Goal: Task Accomplishment & Management: Use online tool/utility

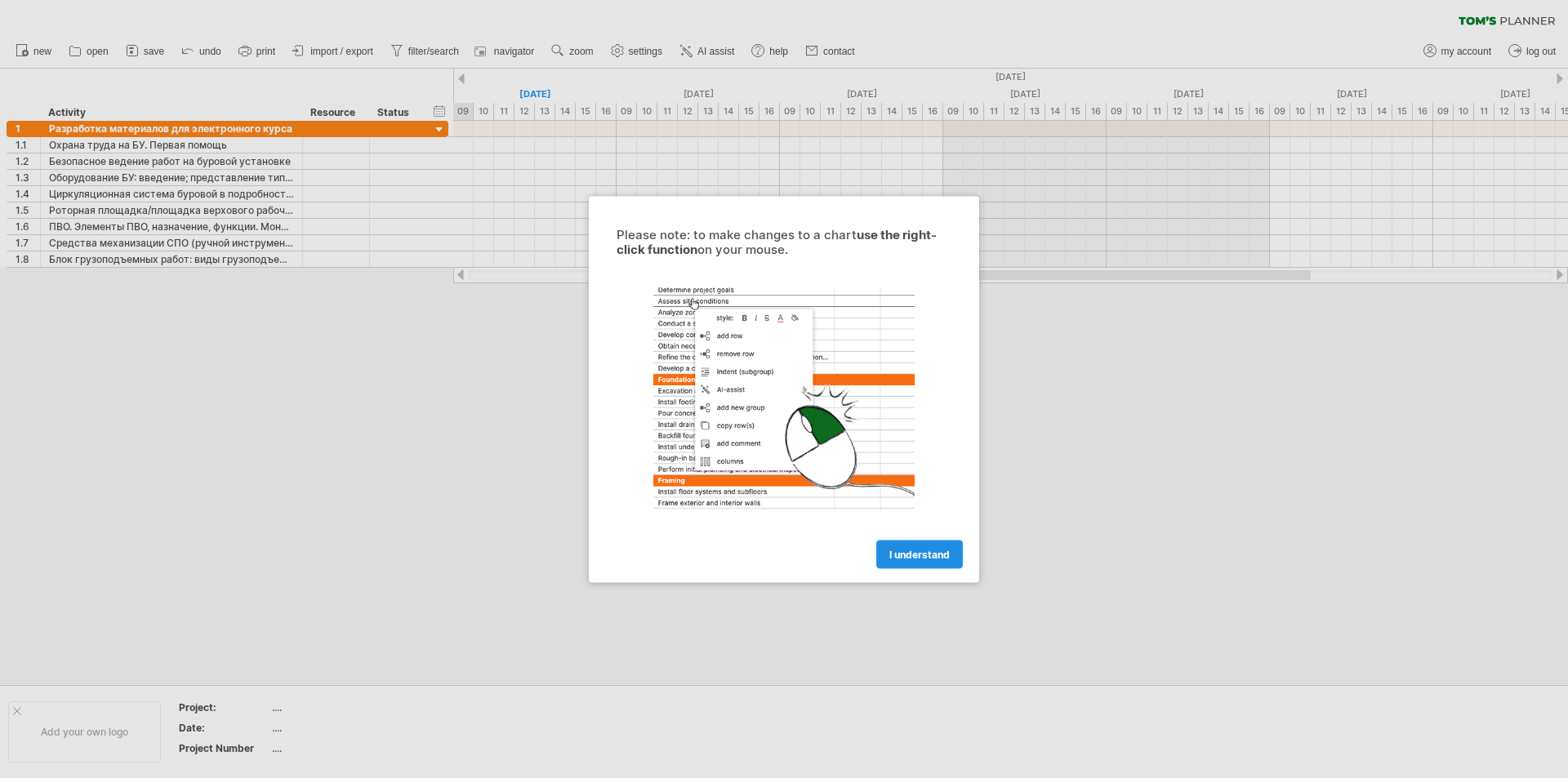
click at [923, 561] on link "I understand" at bounding box center [919, 554] width 87 height 29
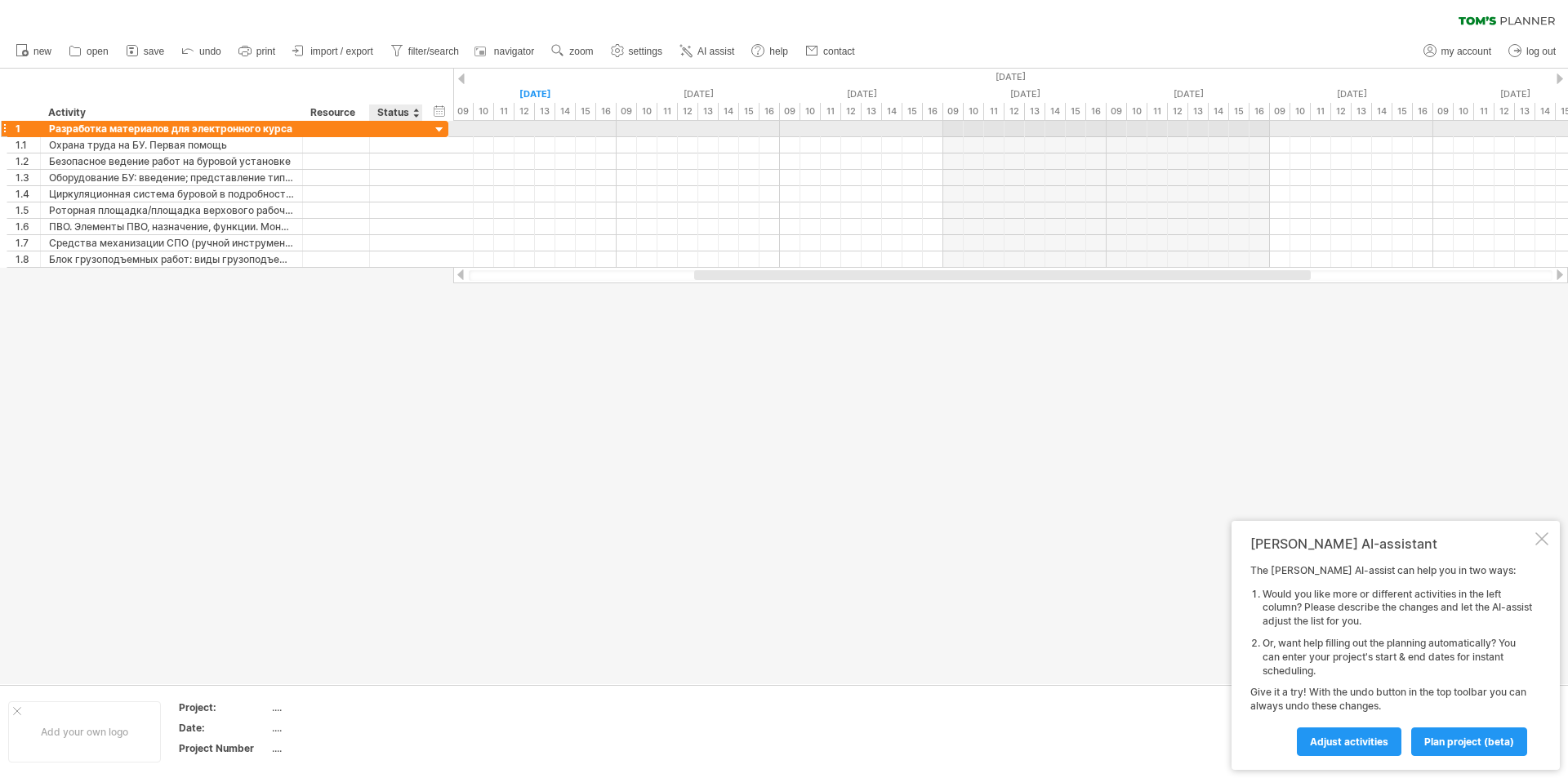
click at [436, 127] on div at bounding box center [440, 130] width 16 height 16
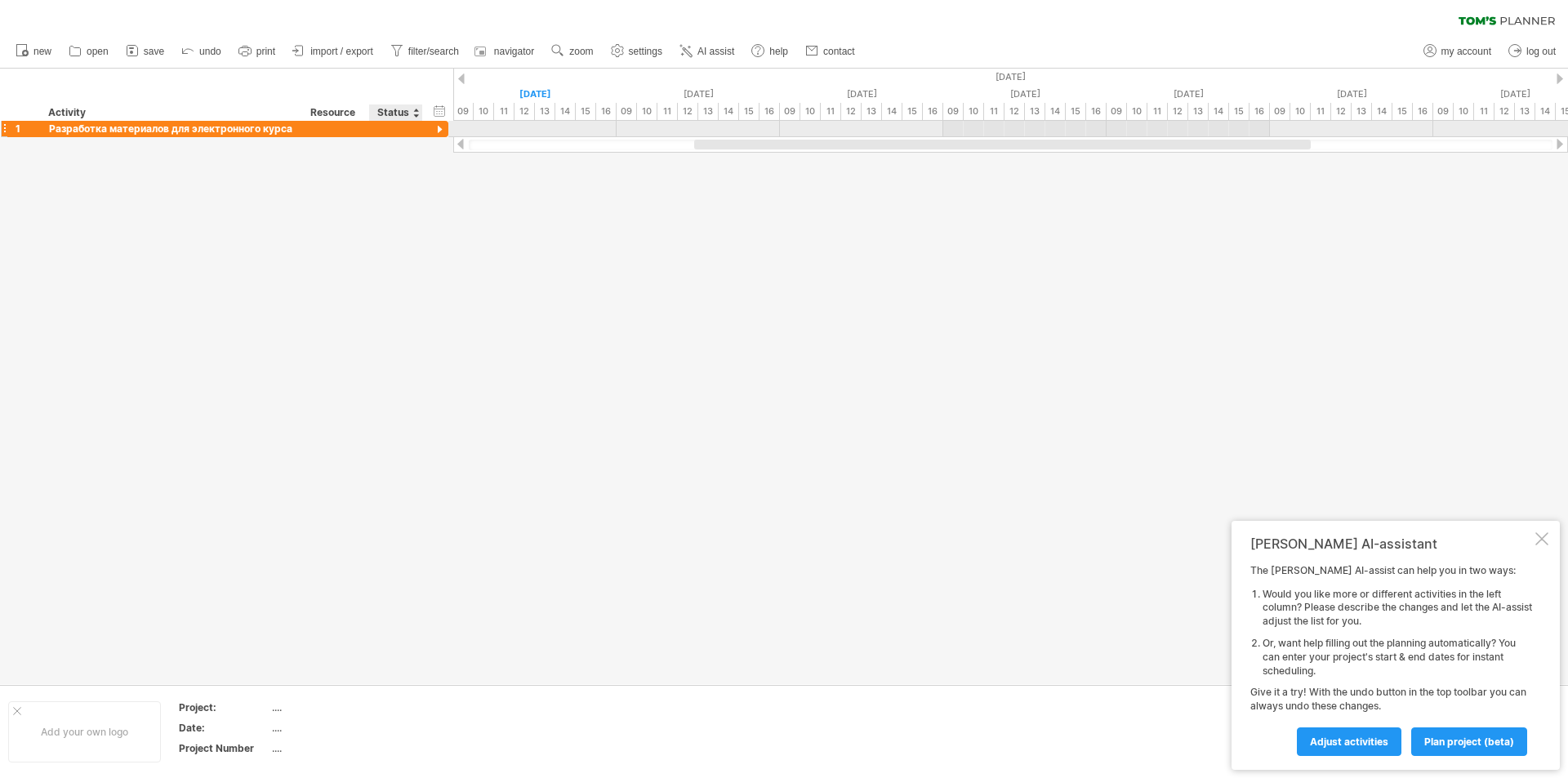
click at [436, 127] on div at bounding box center [440, 130] width 16 height 16
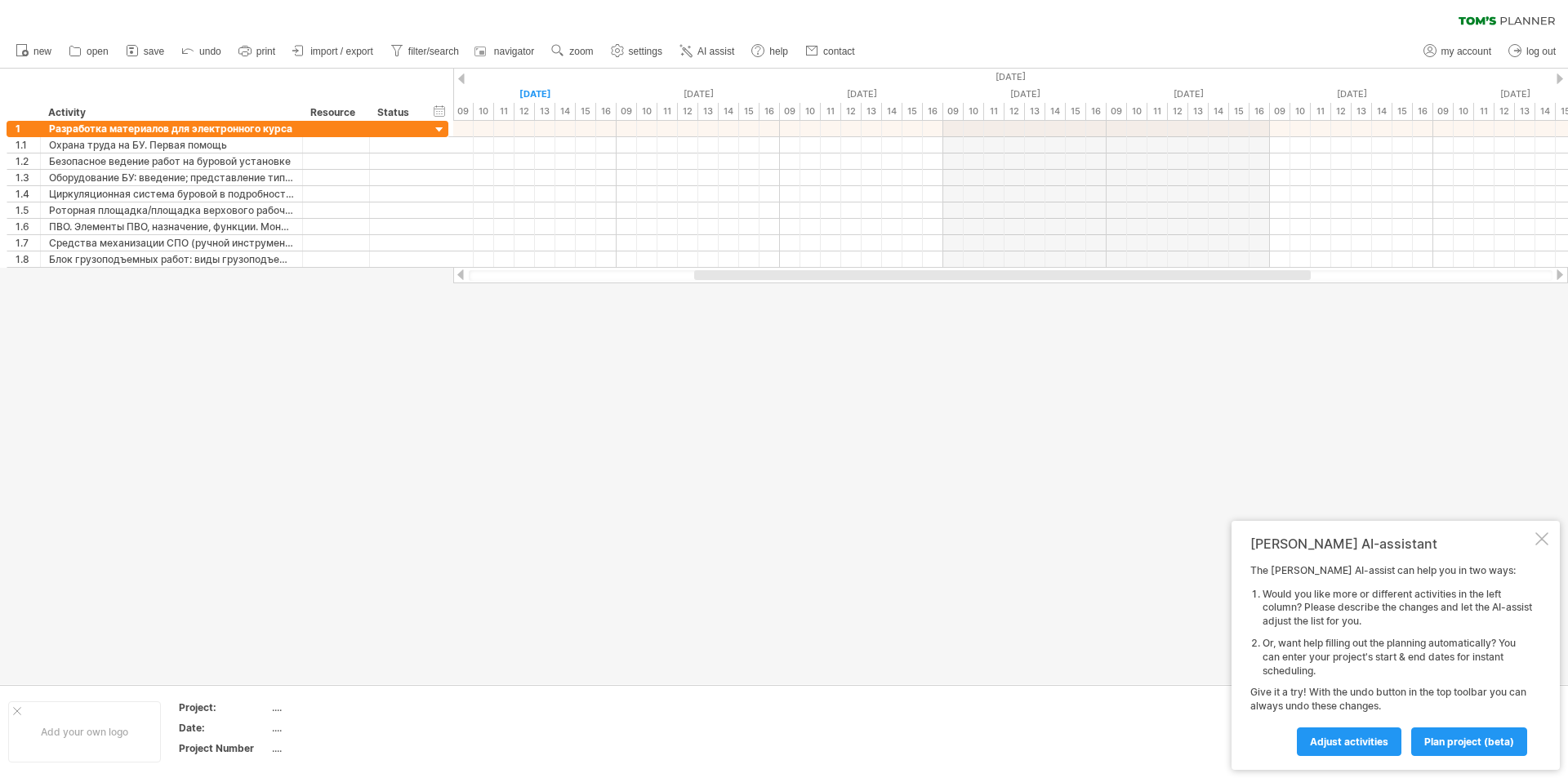
click at [1540, 537] on div at bounding box center [1541, 539] width 13 height 13
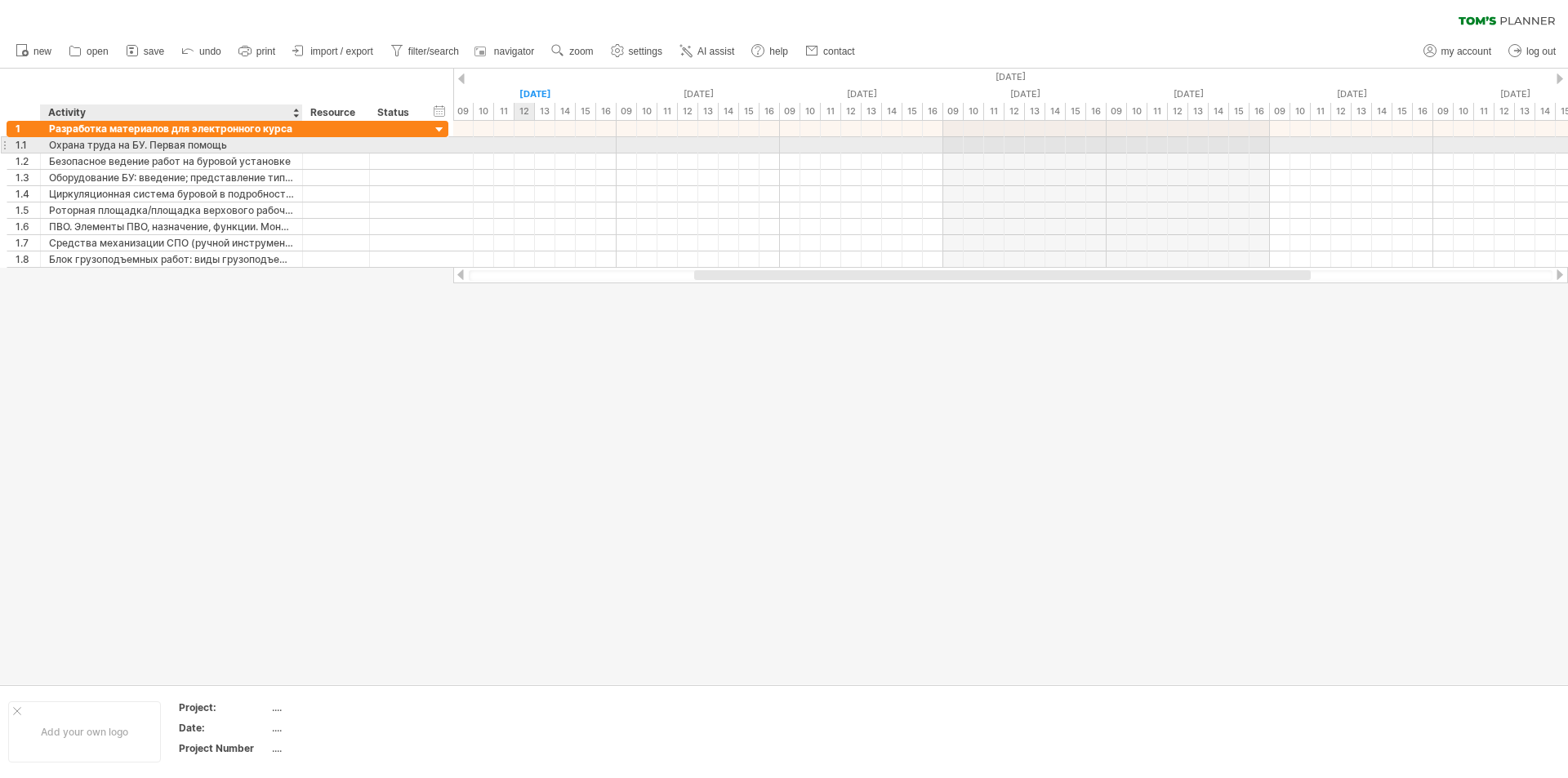
click at [125, 142] on div "Охрана труда на БУ. Первая помощь" at bounding box center [172, 145] width 245 height 16
drag, startPoint x: 465, startPoint y: 143, endPoint x: 544, endPoint y: 142, distance: 79.0
click at [544, 142] on div at bounding box center [1009, 145] width 1114 height 17
click at [468, 144] on div at bounding box center [1009, 145] width 1114 height 17
click at [467, 147] on div at bounding box center [1009, 145] width 1114 height 17
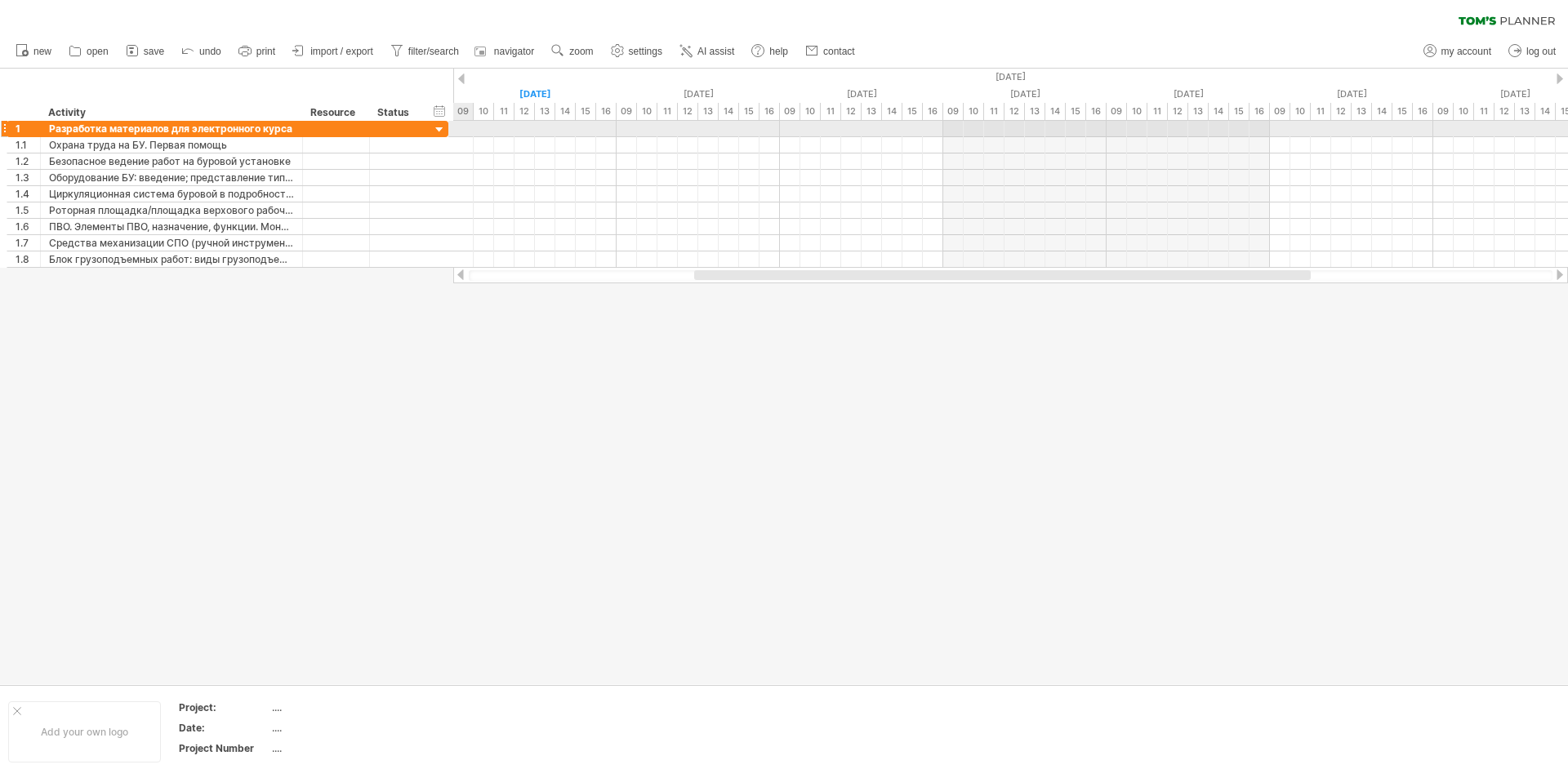
click at [464, 129] on div at bounding box center [1009, 129] width 1114 height 17
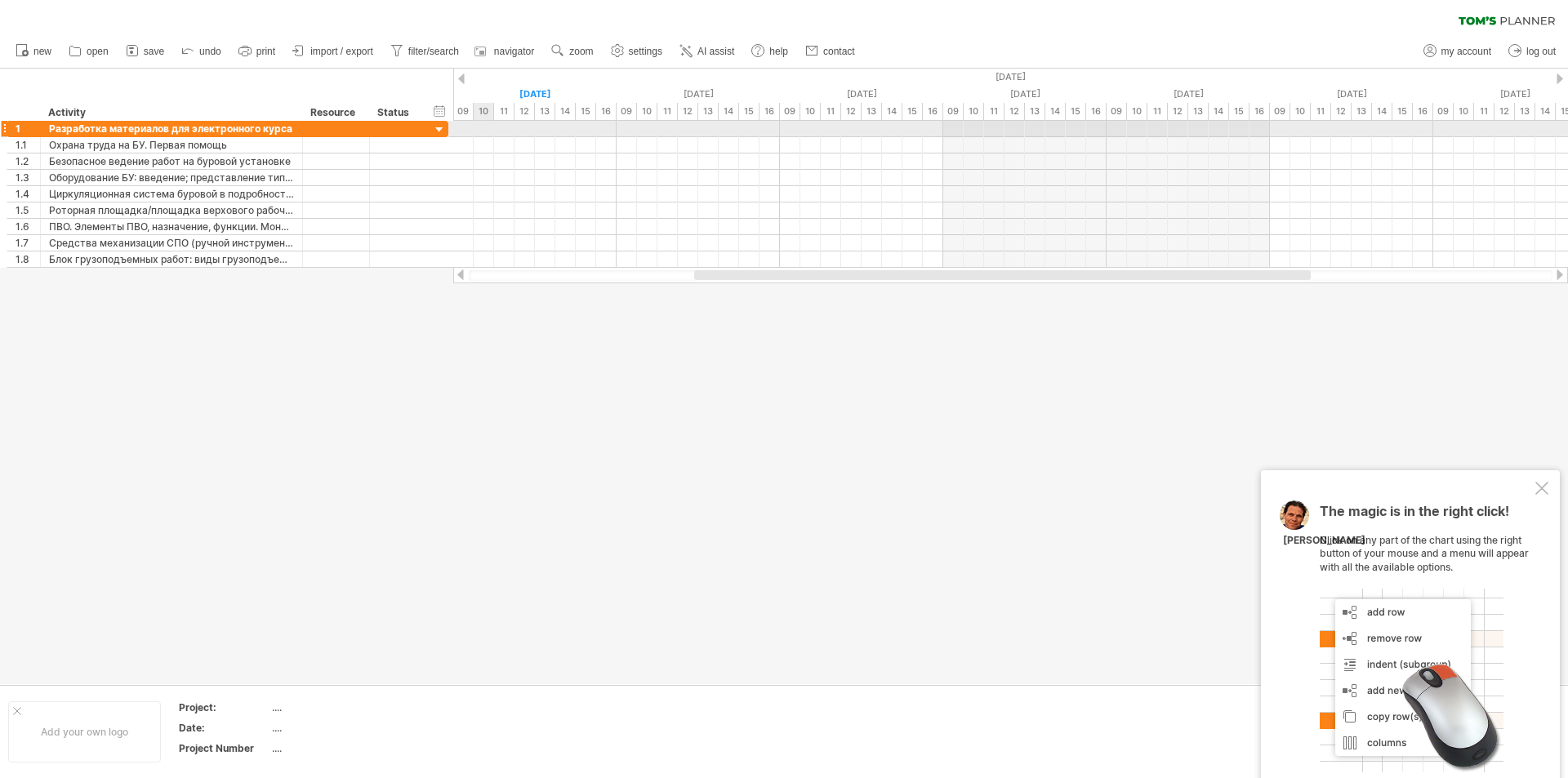
click at [485, 127] on div at bounding box center [1009, 129] width 1114 height 17
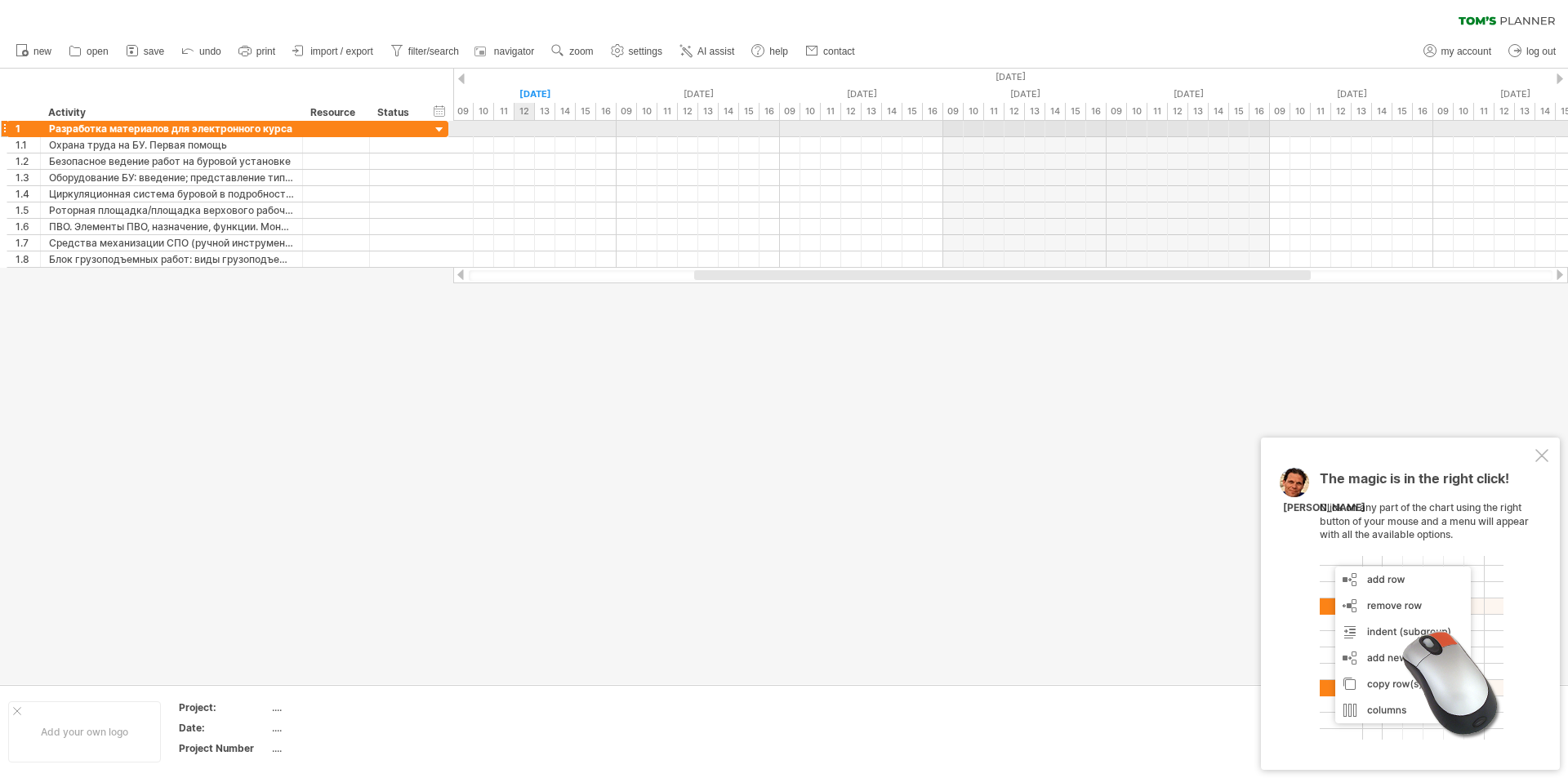
drag, startPoint x: 515, startPoint y: 131, endPoint x: 574, endPoint y: 152, distance: 62.6
click at [516, 132] on div at bounding box center [1009, 129] width 1114 height 17
click at [1541, 453] on div at bounding box center [1541, 455] width 13 height 13
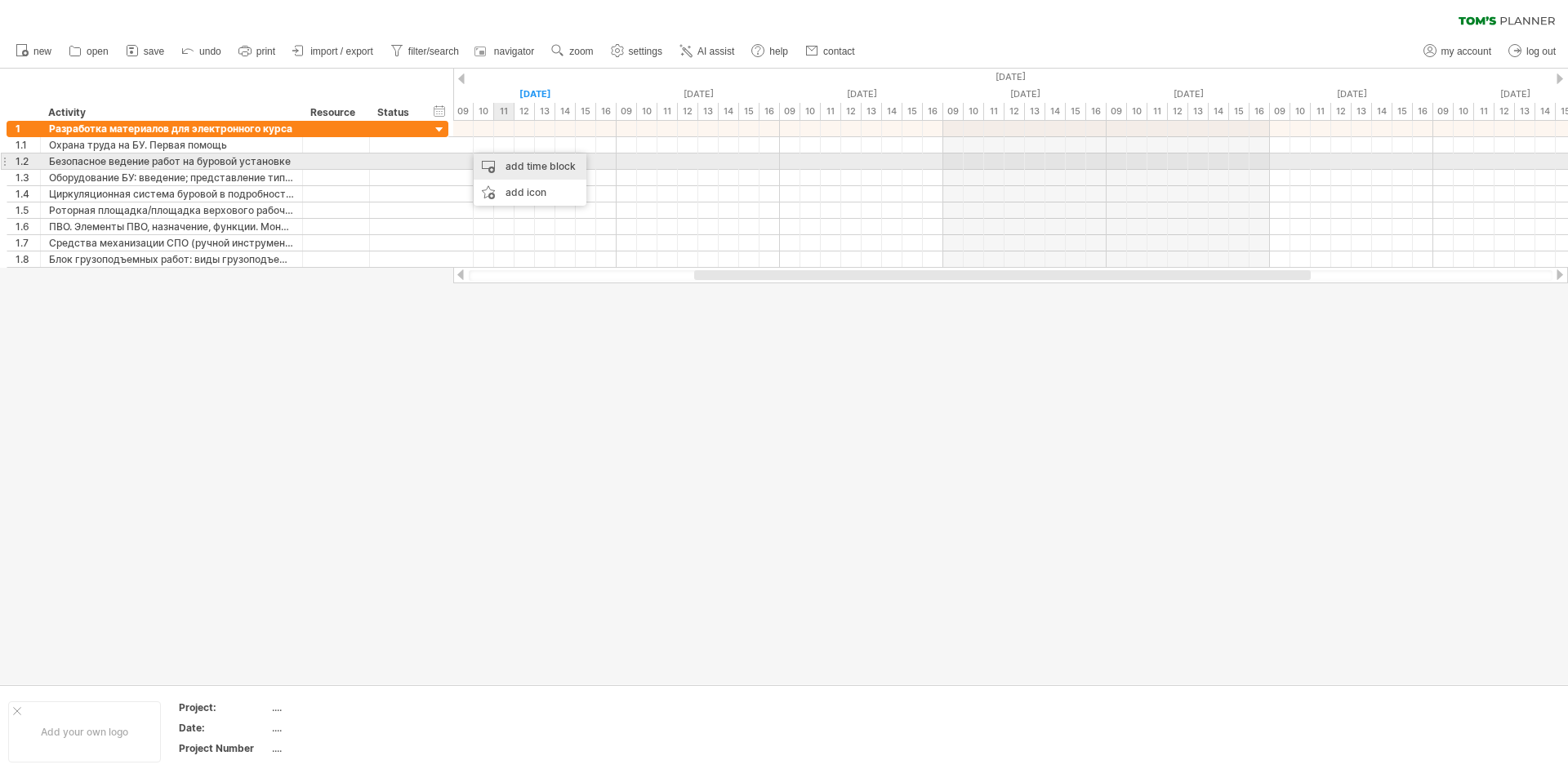
click at [510, 162] on div "add time block" at bounding box center [530, 166] width 113 height 26
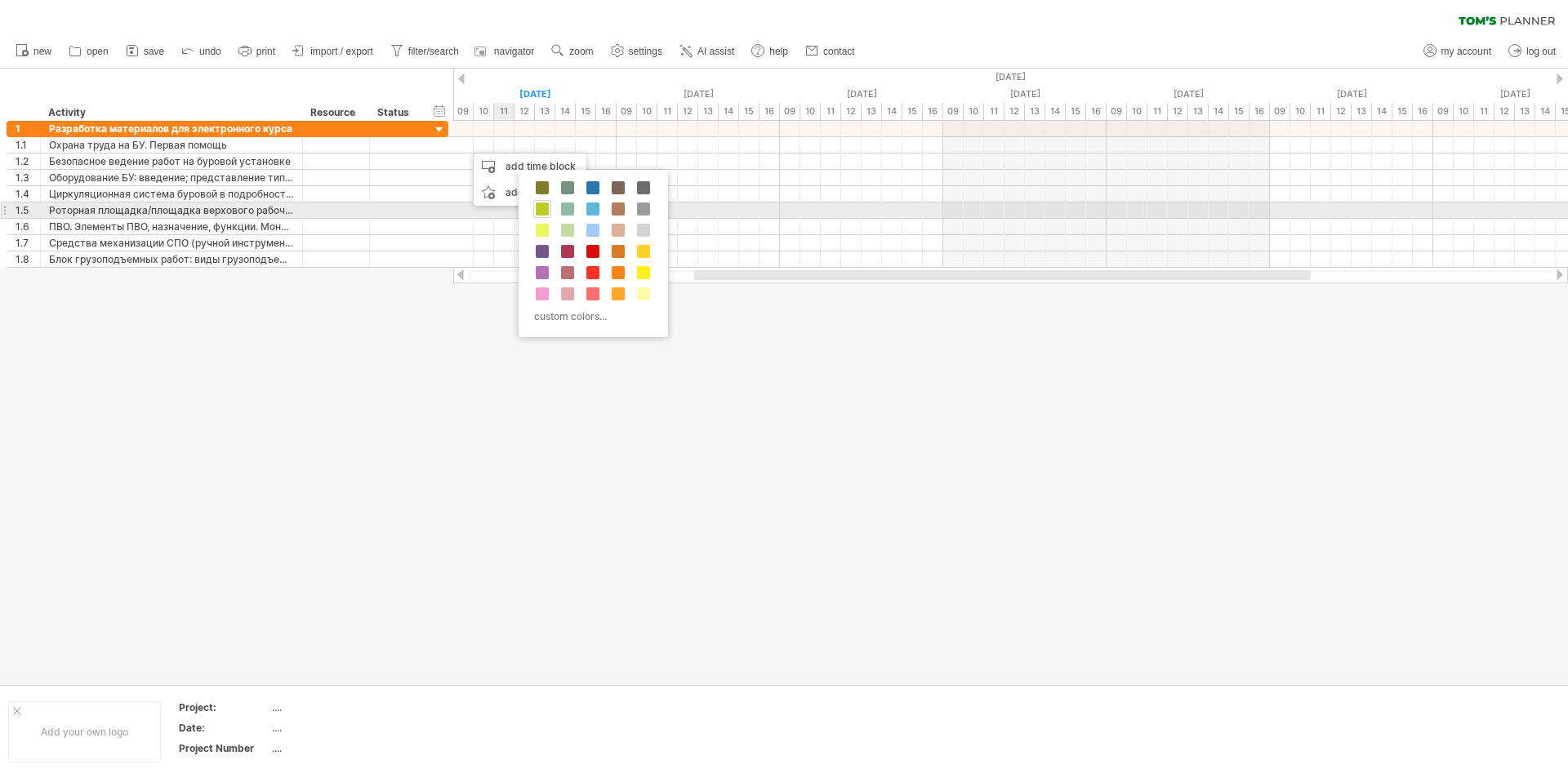
click at [544, 208] on span at bounding box center [542, 209] width 13 height 13
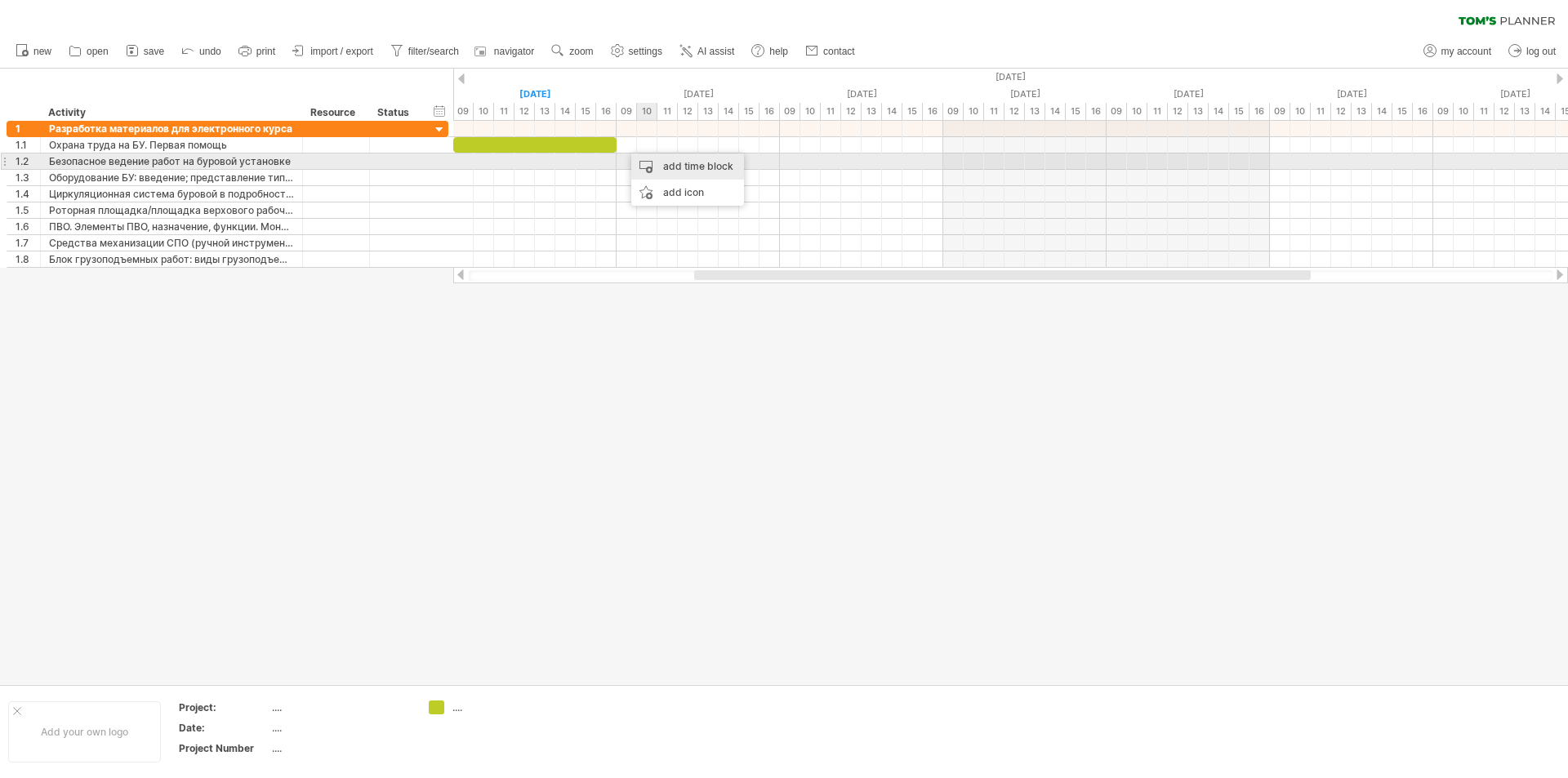
click at [678, 169] on div "add time block" at bounding box center [687, 166] width 113 height 26
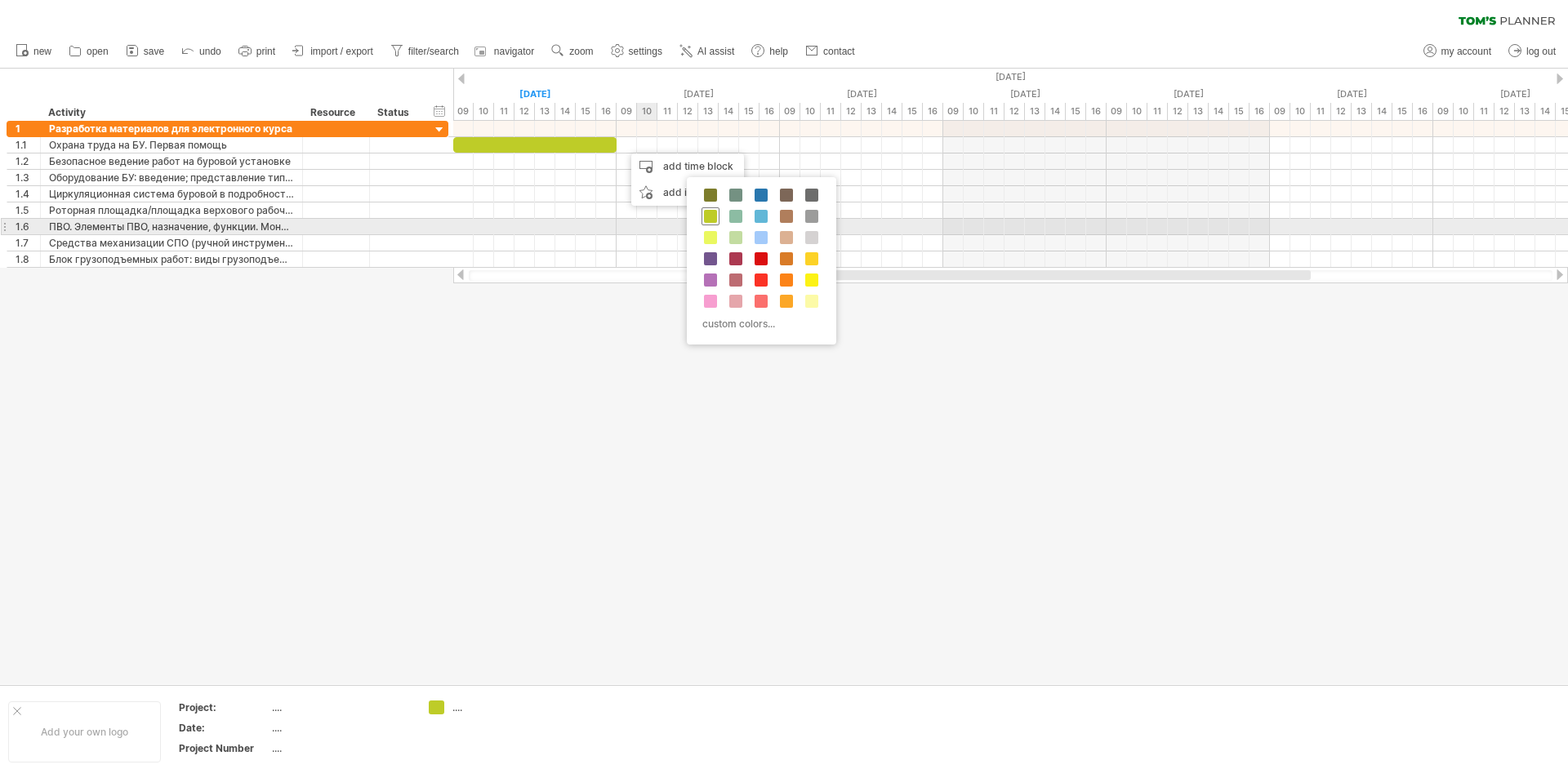
click at [711, 219] on span at bounding box center [710, 216] width 13 height 13
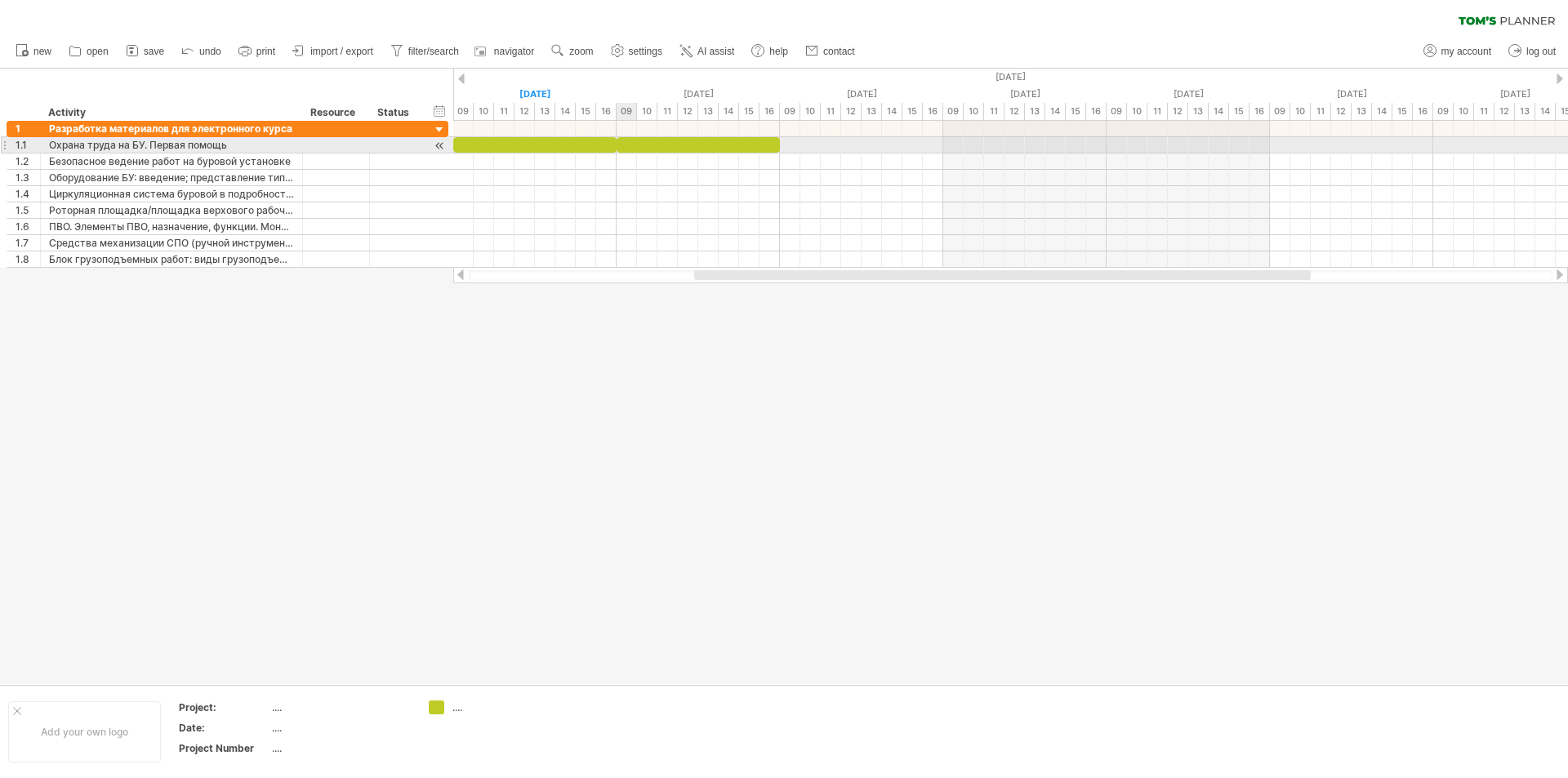
click at [636, 147] on div at bounding box center [698, 145] width 163 height 16
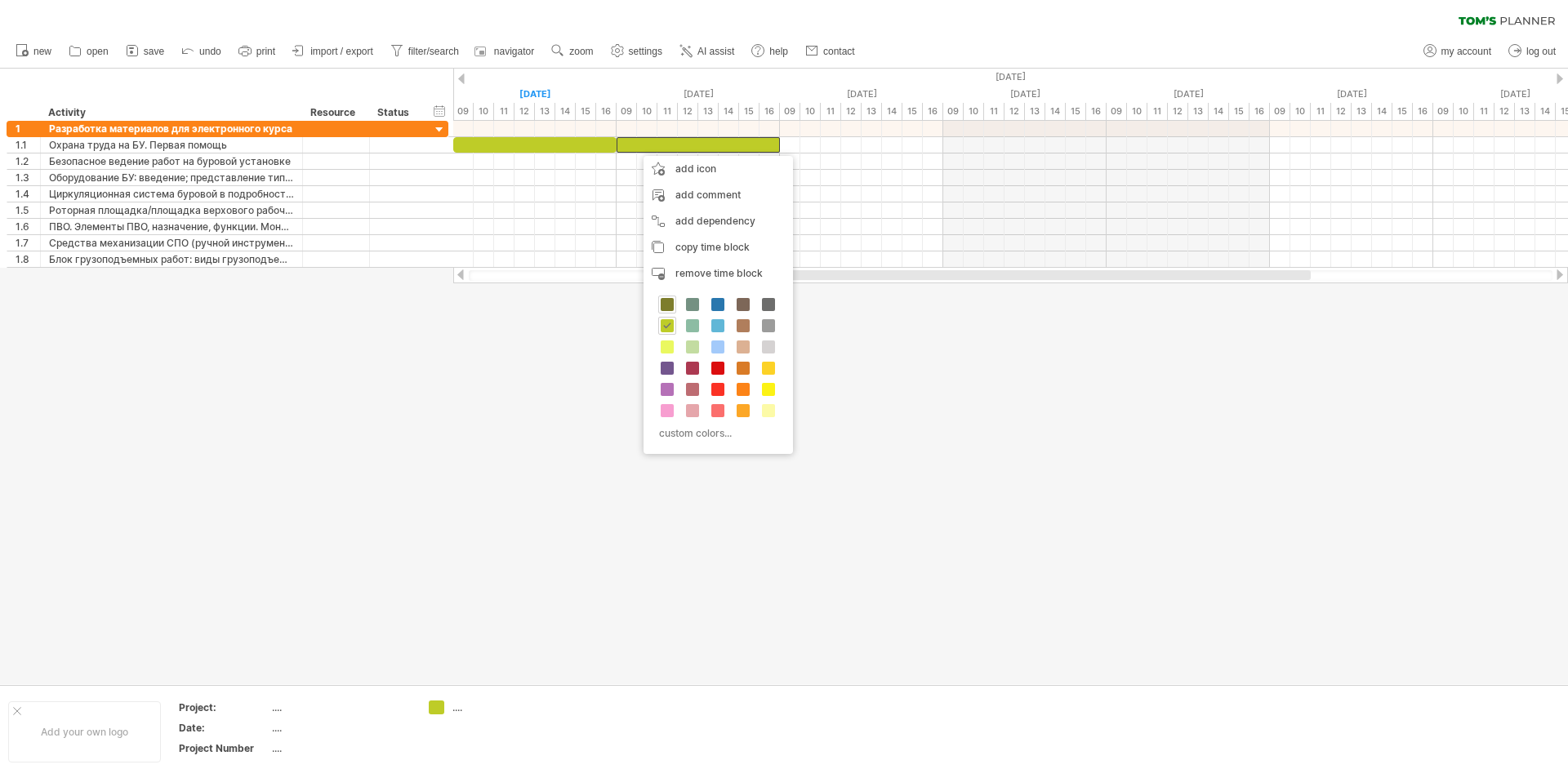
click at [666, 305] on span at bounding box center [666, 303] width 13 height 13
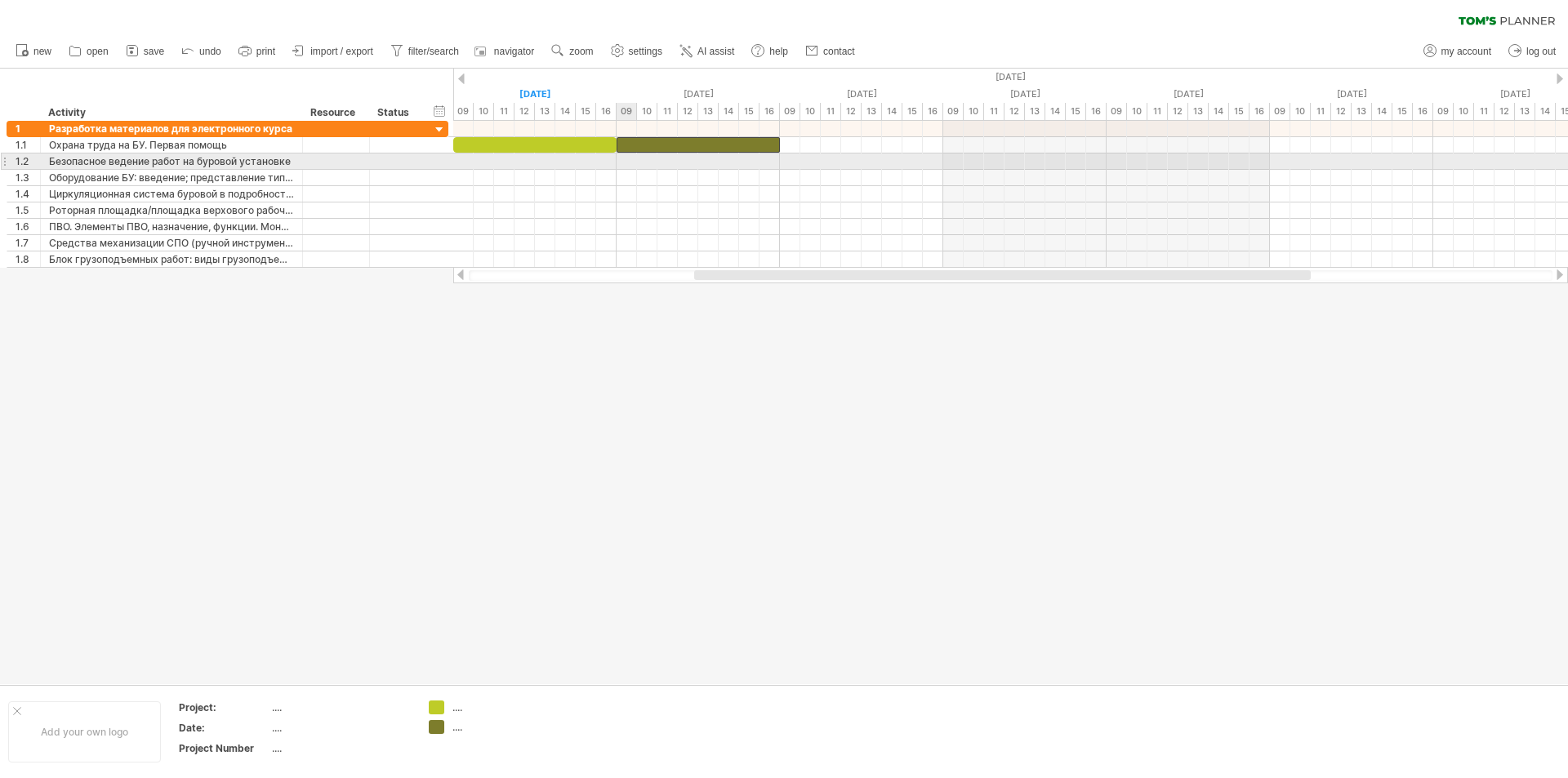
click at [629, 157] on div at bounding box center [1009, 161] width 1114 height 17
click at [630, 161] on div at bounding box center [1009, 161] width 1114 height 17
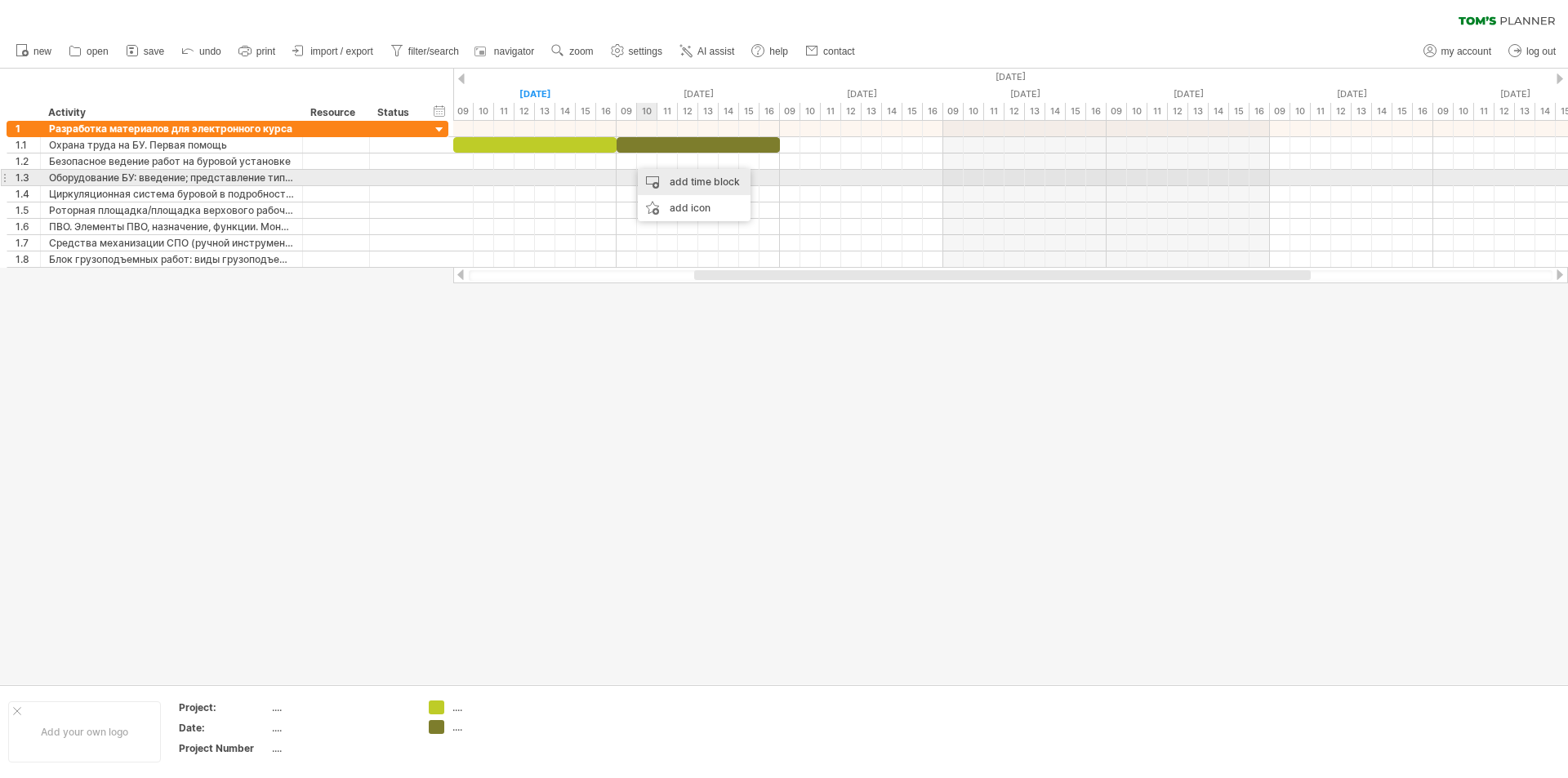
click at [668, 177] on div "add time block" at bounding box center [694, 182] width 113 height 26
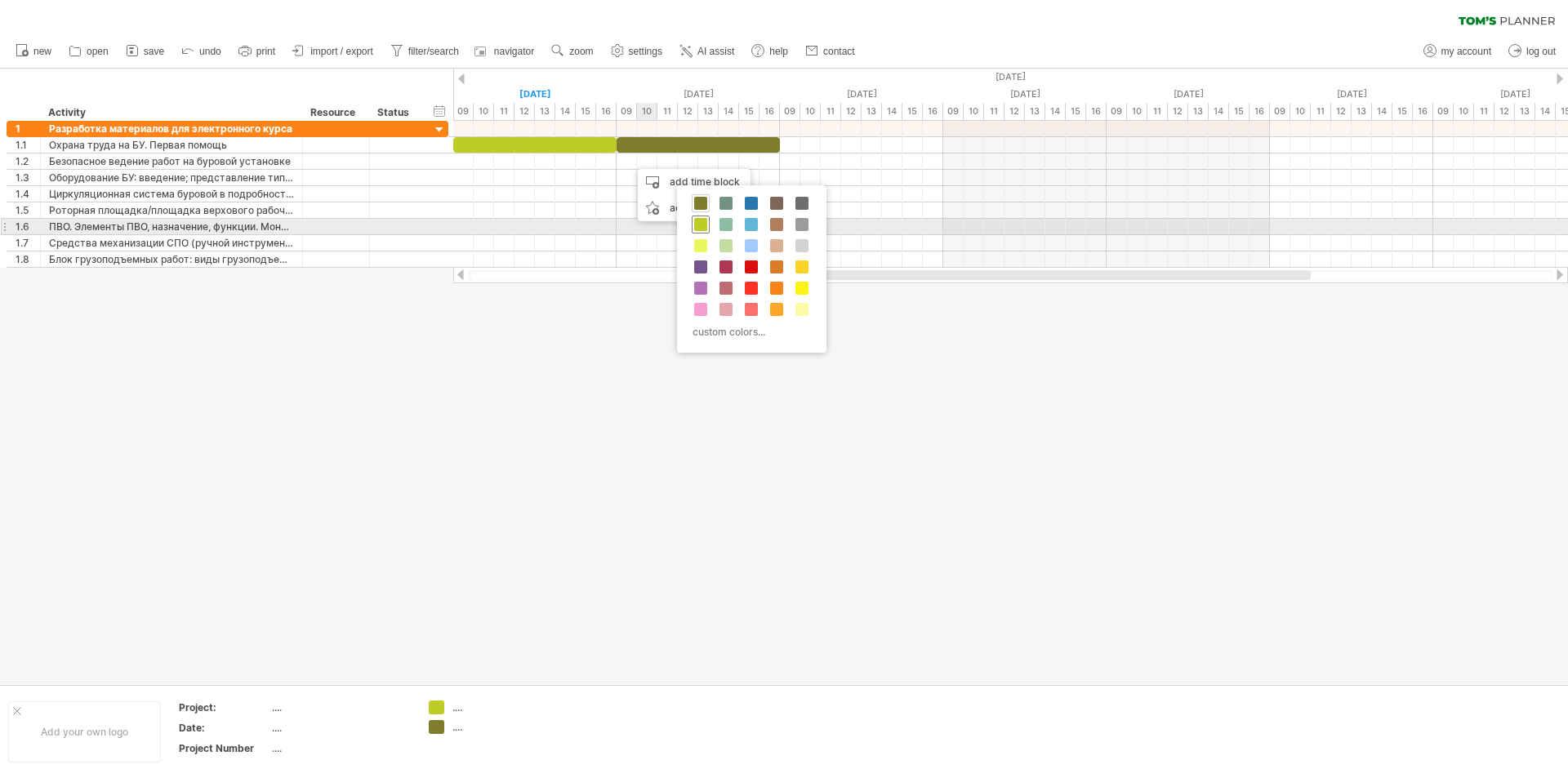
click at [699, 222] on span at bounding box center [700, 224] width 13 height 13
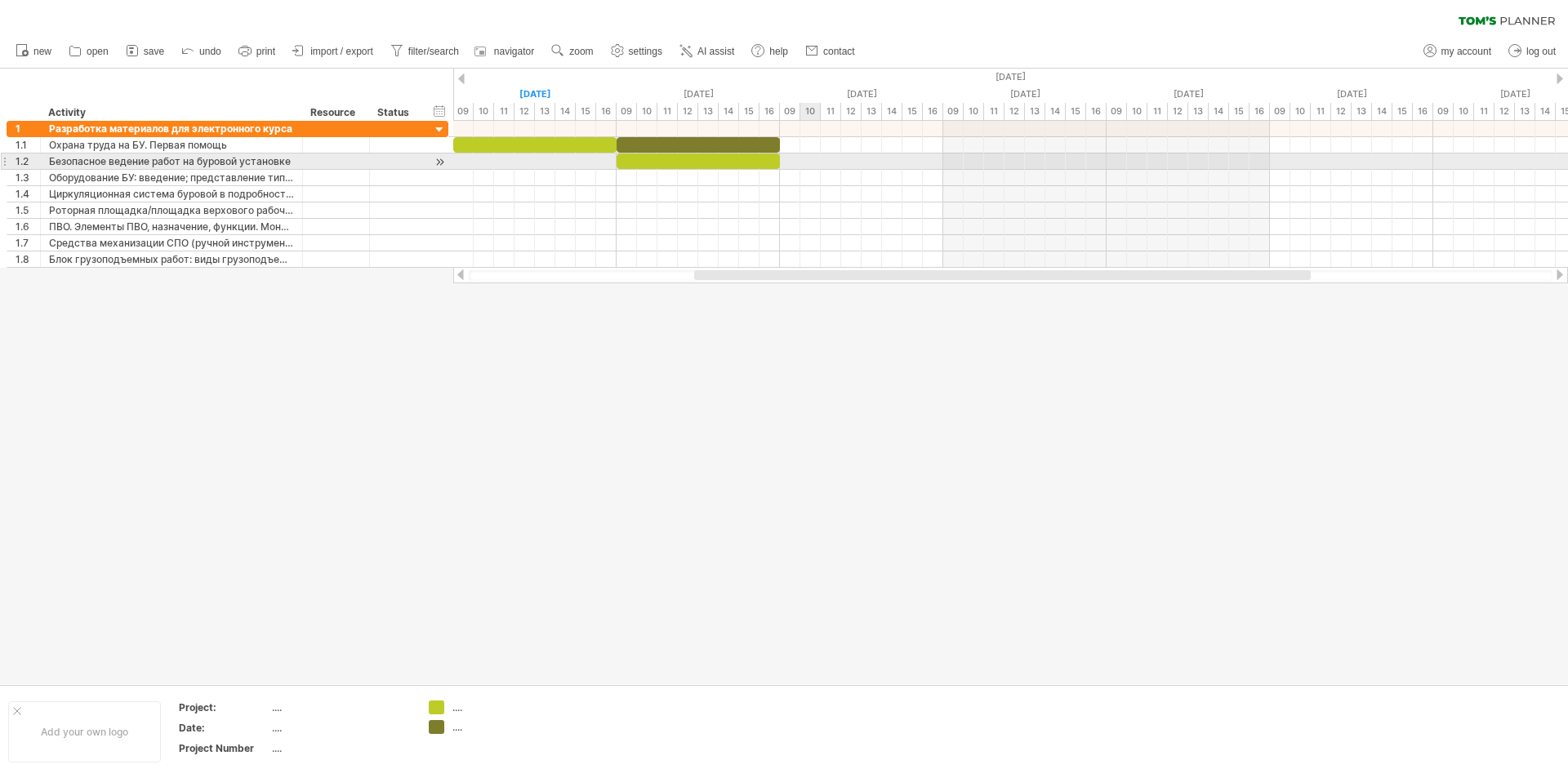
click at [805, 160] on div at bounding box center [1009, 161] width 1114 height 17
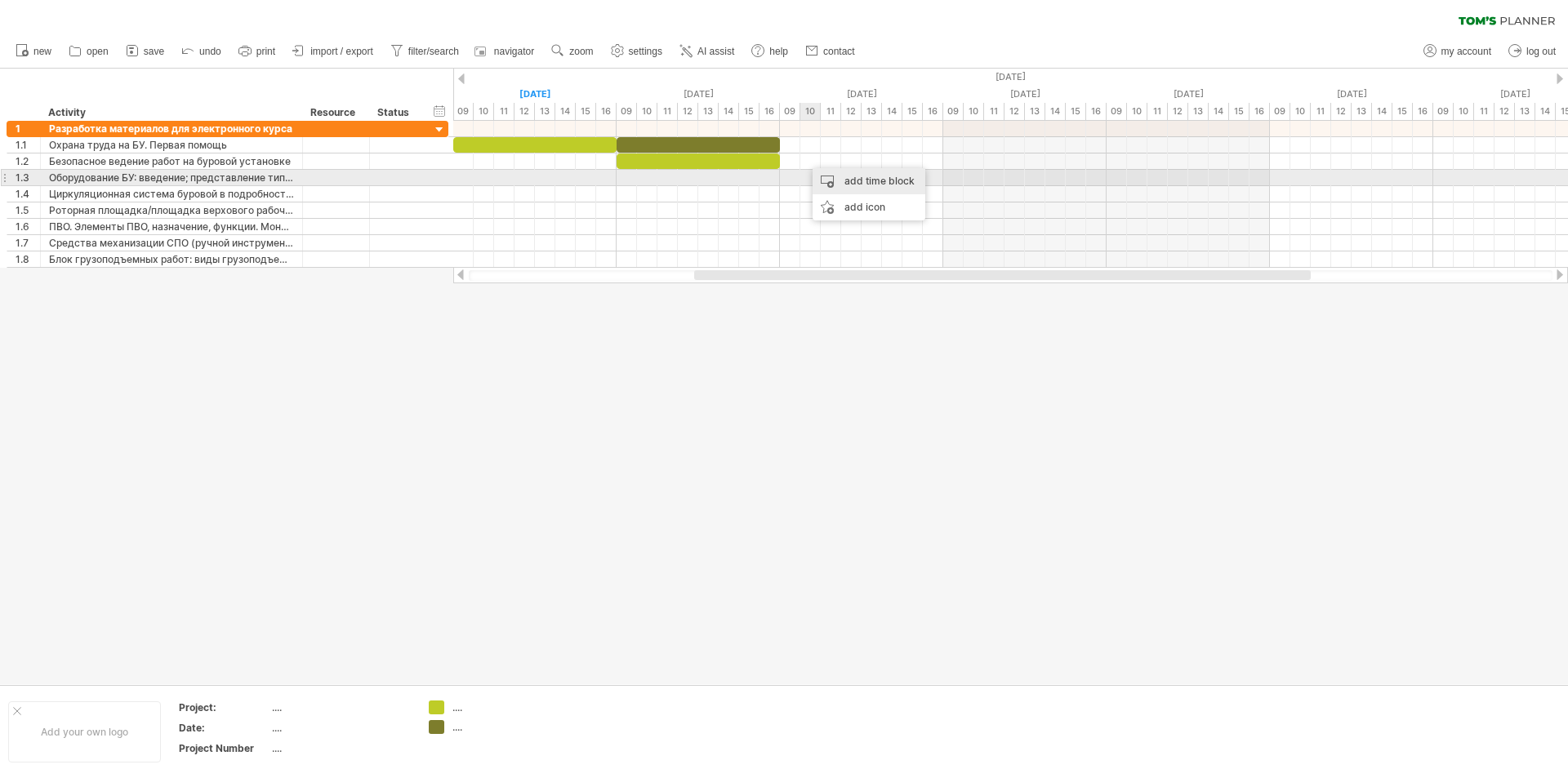
click at [837, 181] on div "add time block" at bounding box center [869, 181] width 113 height 26
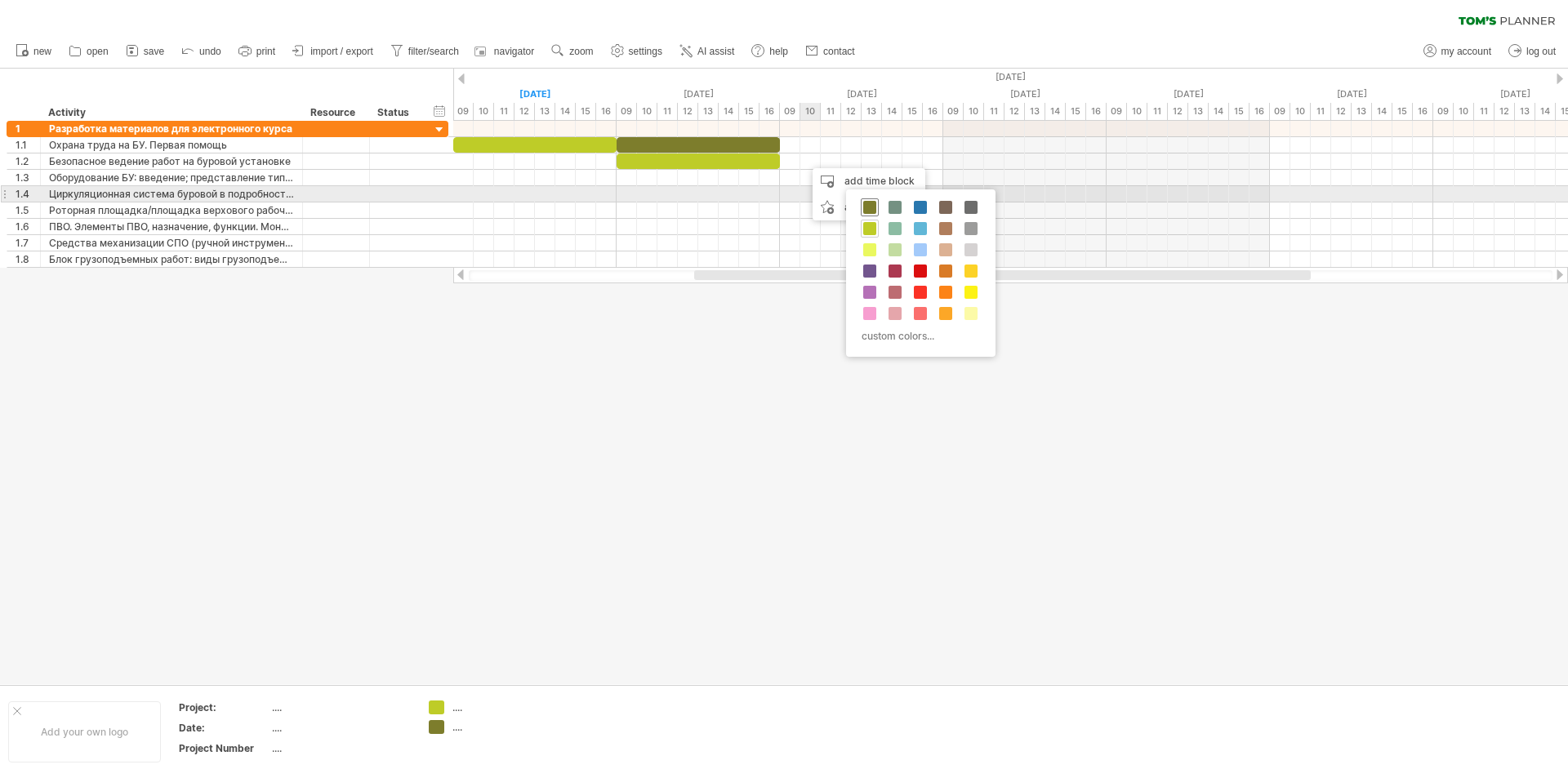
click at [868, 203] on span at bounding box center [869, 207] width 13 height 13
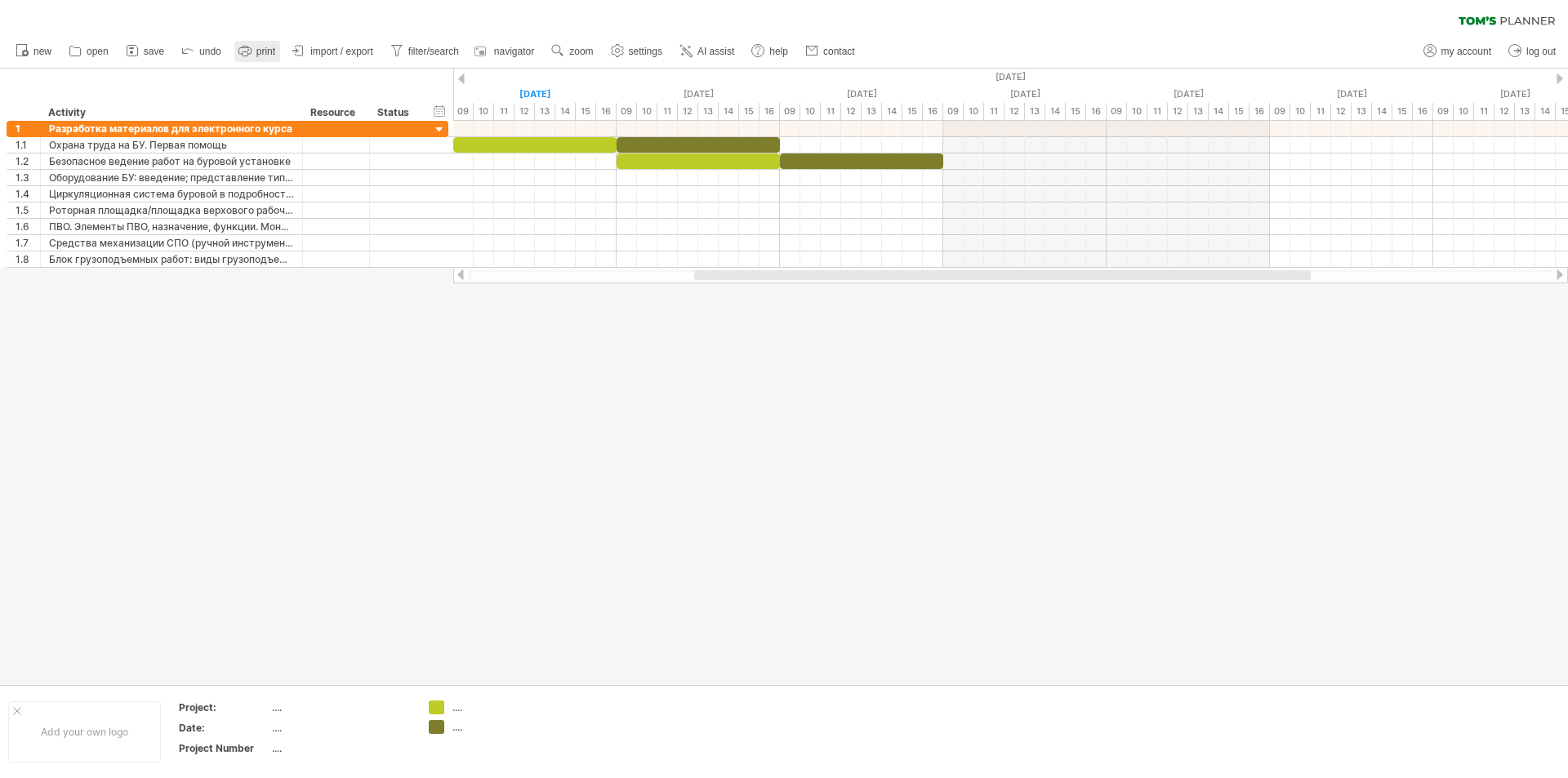
click at [251, 51] on icon at bounding box center [245, 50] width 17 height 17
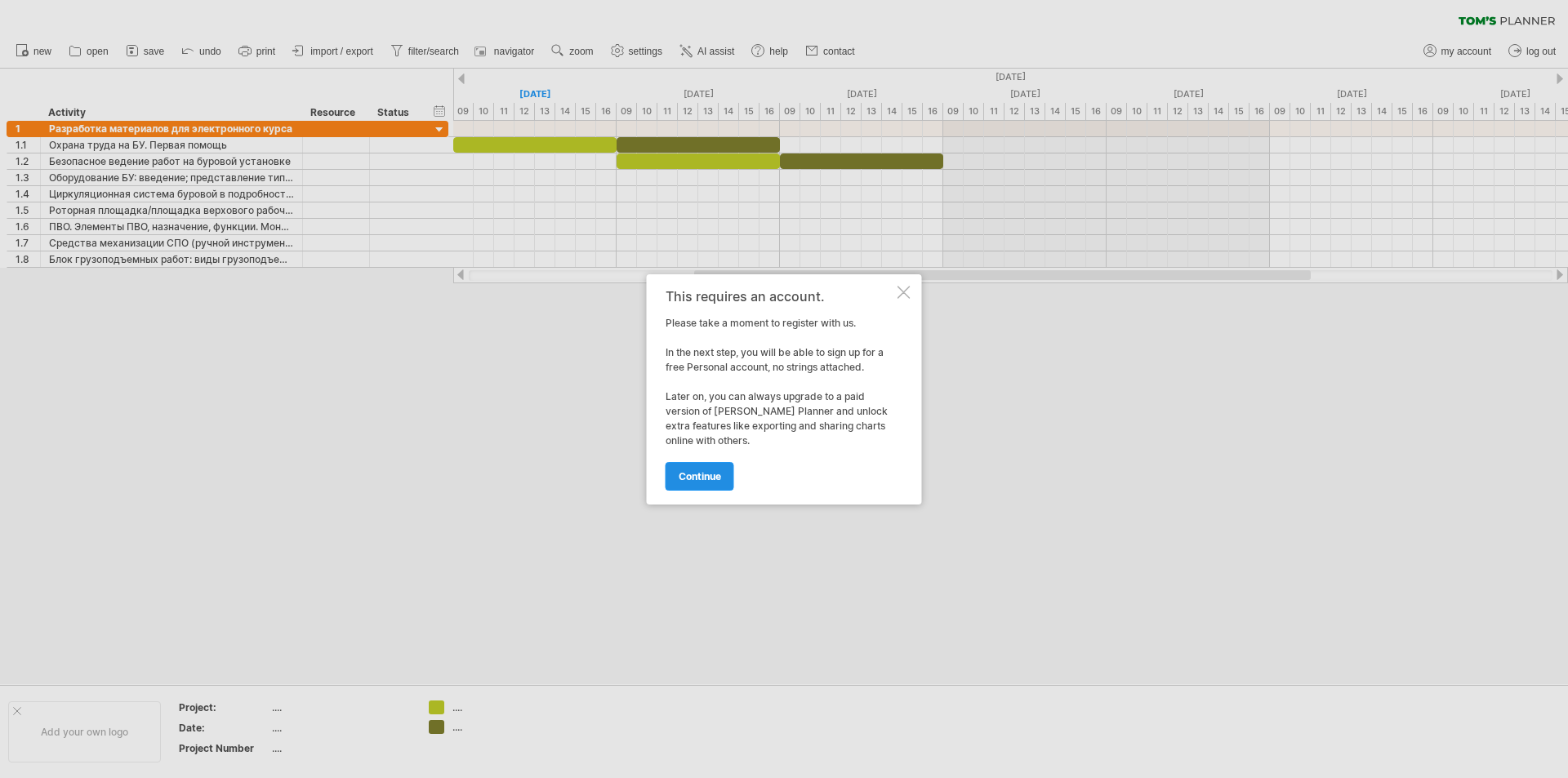
click at [692, 473] on span "continue" at bounding box center [699, 476] width 43 height 12
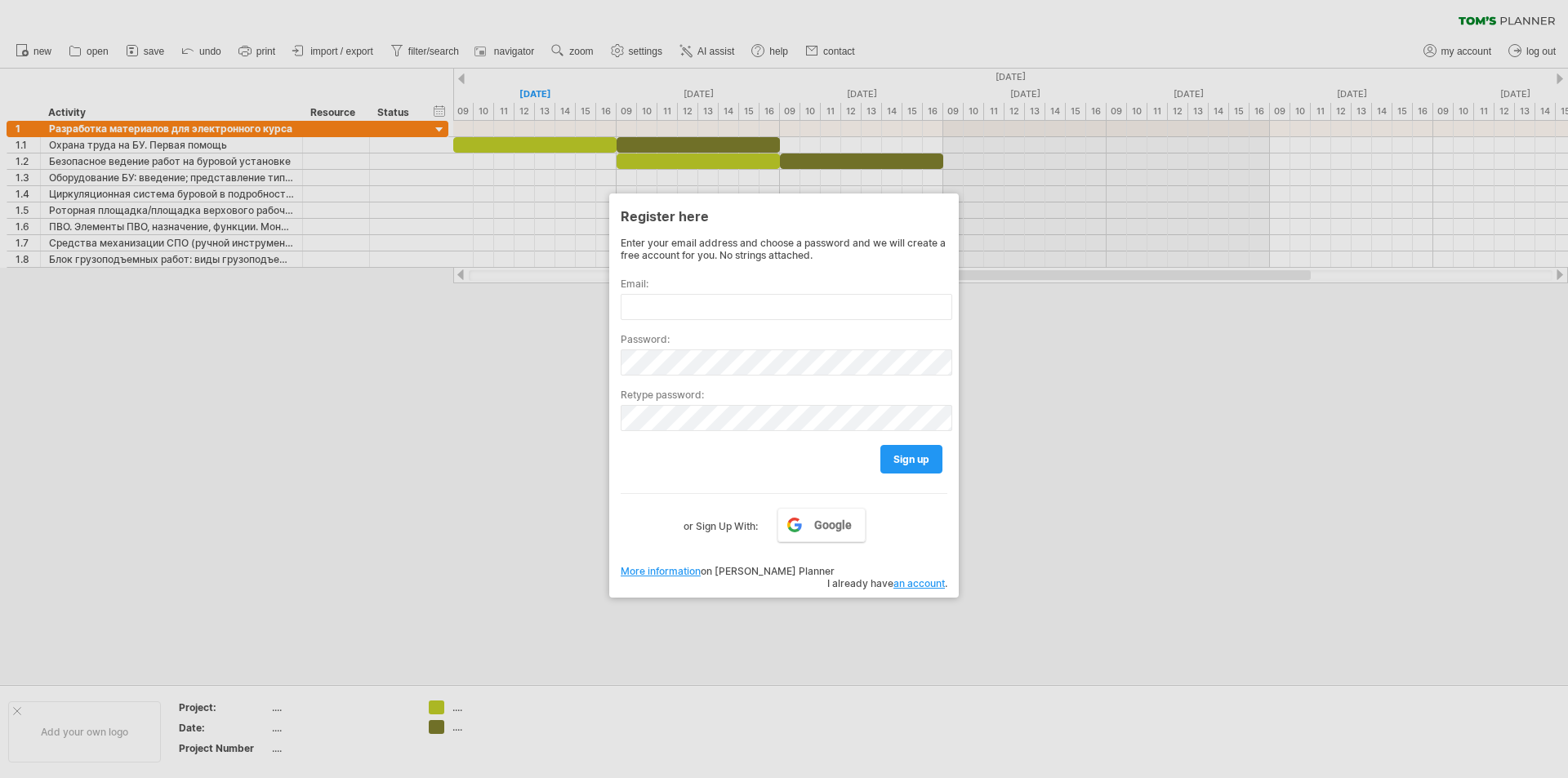
click at [1201, 484] on div at bounding box center [784, 389] width 1568 height 778
click at [1146, 448] on div at bounding box center [784, 389] width 1568 height 778
click at [1335, 499] on div at bounding box center [784, 389] width 1568 height 778
click at [1340, 499] on div at bounding box center [784, 389] width 1568 height 778
click at [1063, 282] on div at bounding box center [784, 389] width 1568 height 778
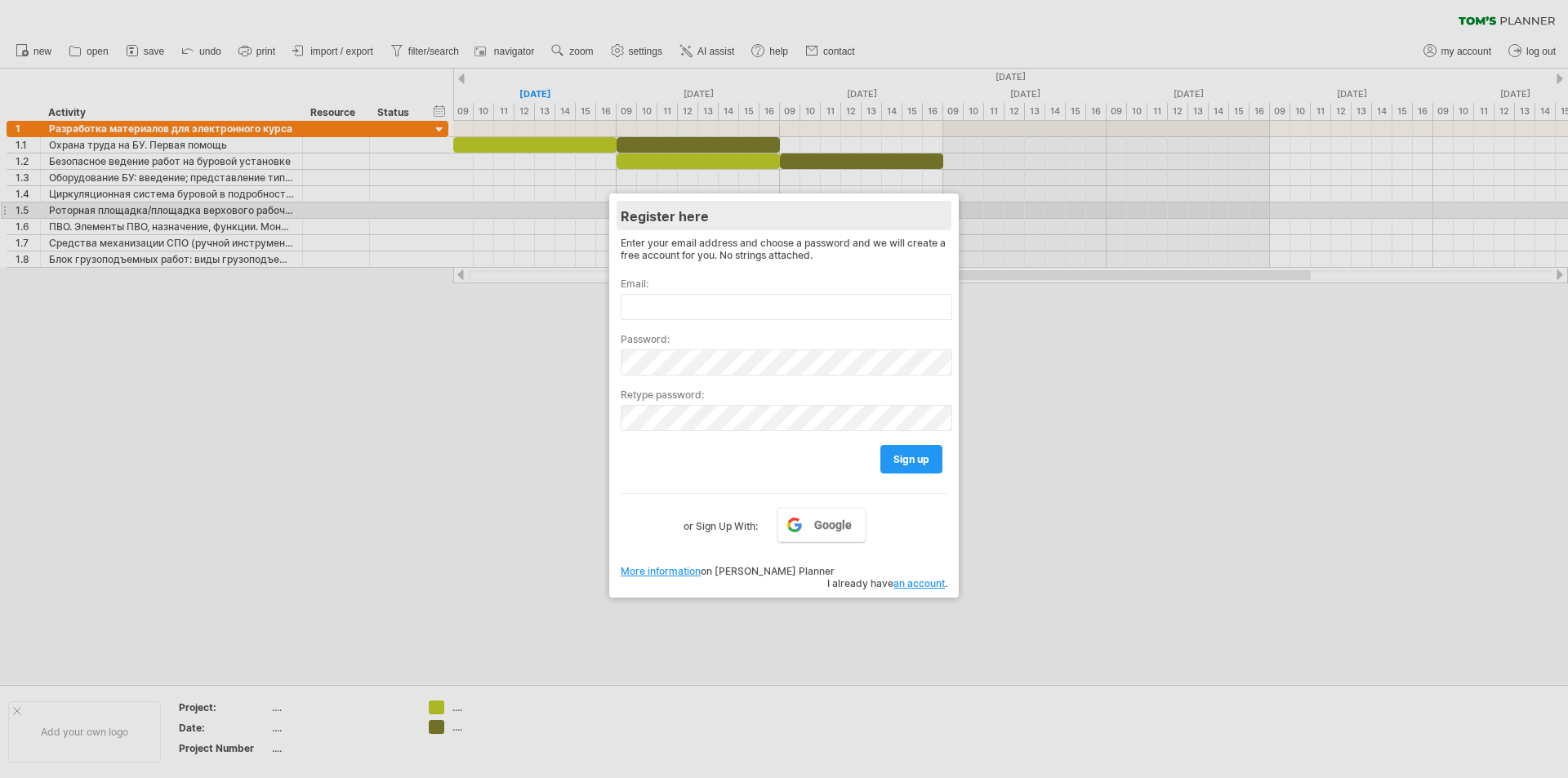
click at [844, 212] on div "Register here" at bounding box center [784, 216] width 326 height 30
click at [1100, 335] on div at bounding box center [784, 389] width 1568 height 778
drag, startPoint x: 692, startPoint y: 476, endPoint x: 662, endPoint y: 509, distance: 44.6
click at [690, 477] on div "Enter your email address and choose a password and we will create a free accoun…" at bounding box center [784, 387] width 326 height 299
click at [428, 520] on div at bounding box center [784, 389] width 1568 height 778
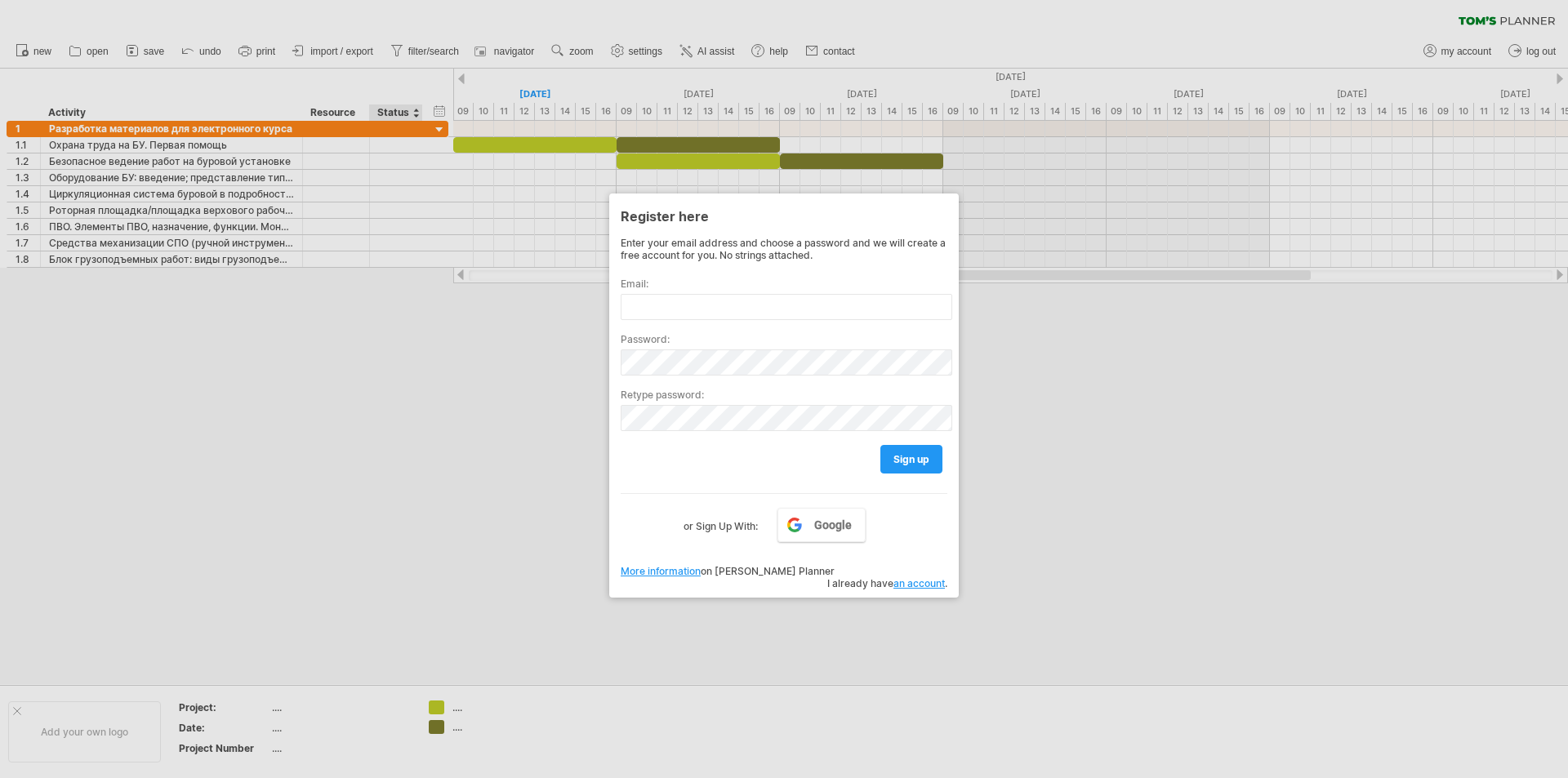
click at [395, 453] on div at bounding box center [784, 389] width 1568 height 778
